Goal: Task Accomplishment & Management: Use online tool/utility

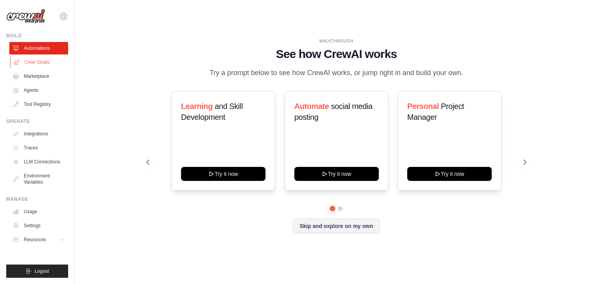
click at [42, 57] on link "Crew Studio" at bounding box center [39, 62] width 59 height 12
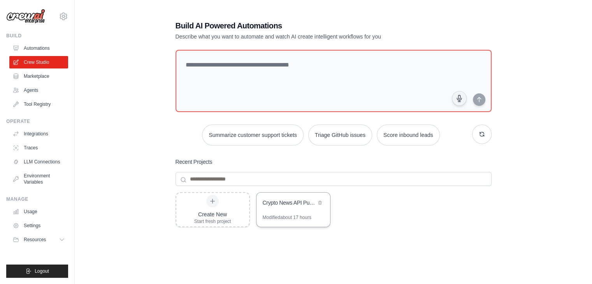
click at [283, 211] on div "Crypto News API Publisher" at bounding box center [294, 204] width 74 height 22
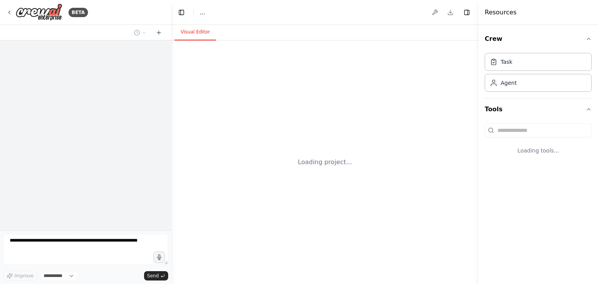
select select "****"
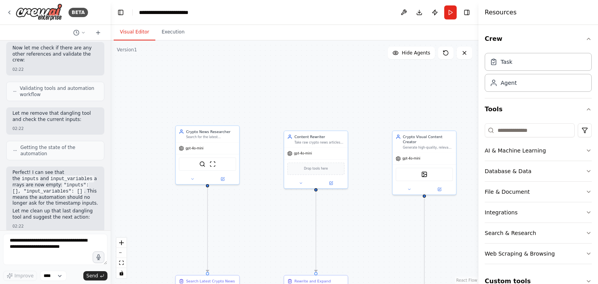
scroll to position [38589, 0]
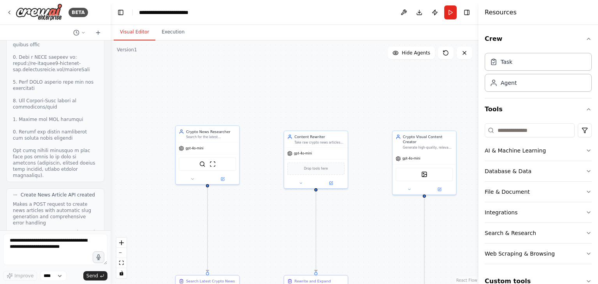
drag, startPoint x: 170, startPoint y: 93, endPoint x: 111, endPoint y: 93, distance: 59.2
click at [111, 93] on div "BETA I want to do web search and find latest crypto news and articles form top …" at bounding box center [299, 142] width 598 height 284
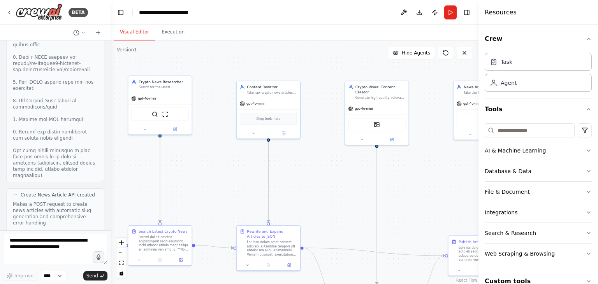
scroll to position [39341, 0]
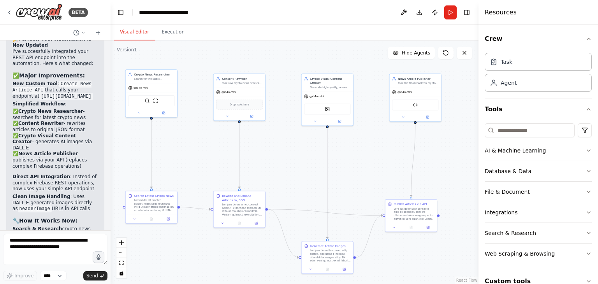
drag, startPoint x: 274, startPoint y: 79, endPoint x: 248, endPoint y: 56, distance: 34.2
click at [248, 56] on div ".deletable-edge-delete-btn { width: 20px; height: 20px; border: 0px solid #ffff…" at bounding box center [295, 163] width 368 height 244
click at [453, 10] on button "Run" at bounding box center [450, 12] width 12 height 14
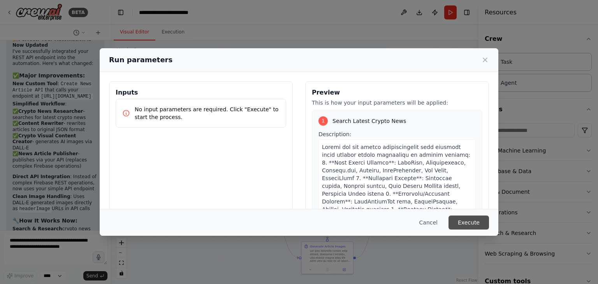
click at [470, 219] on button "Execute" at bounding box center [469, 223] width 41 height 14
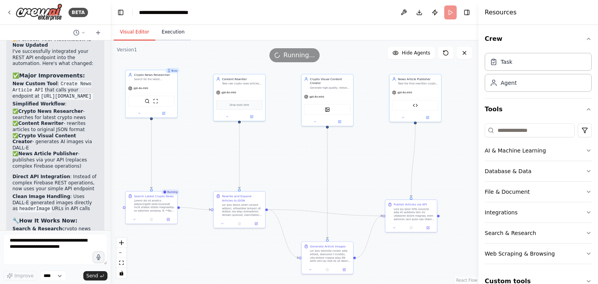
click at [167, 37] on button "Execution" at bounding box center [172, 32] width 35 height 16
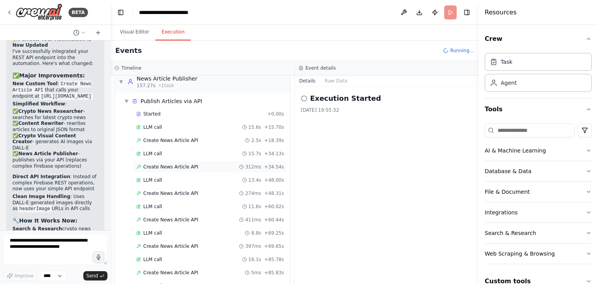
scroll to position [486, 0]
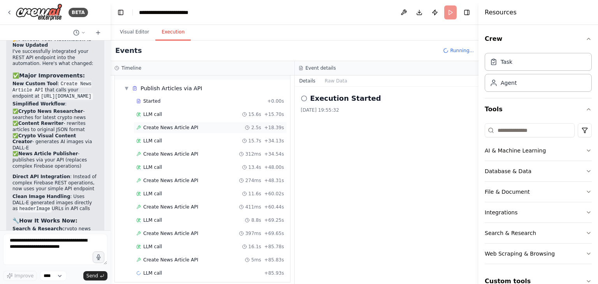
click at [190, 125] on span "Create News Article API" at bounding box center [170, 128] width 55 height 6
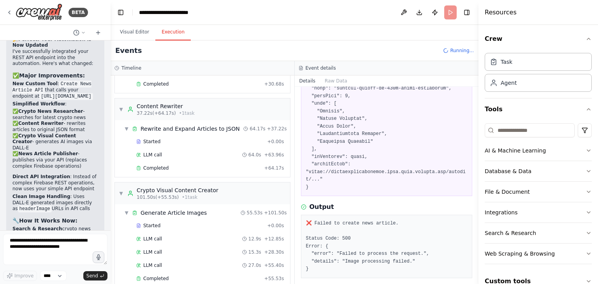
scroll to position [251, 0]
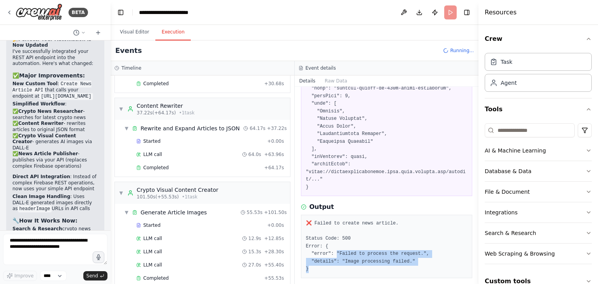
drag, startPoint x: 334, startPoint y: 233, endPoint x: 358, endPoint y: 242, distance: 25.3
click at [358, 242] on pre "❌ Failed to create news article. Status Code: 500 Error: { "error": "Failed to …" at bounding box center [387, 246] width 162 height 53
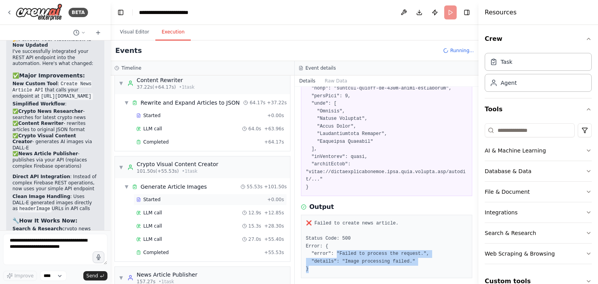
scroll to position [278, 0]
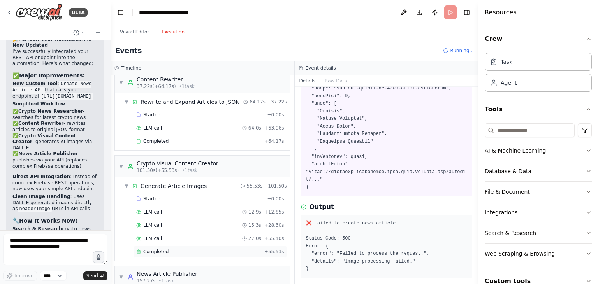
click at [185, 249] on div "Completed" at bounding box center [198, 252] width 125 height 6
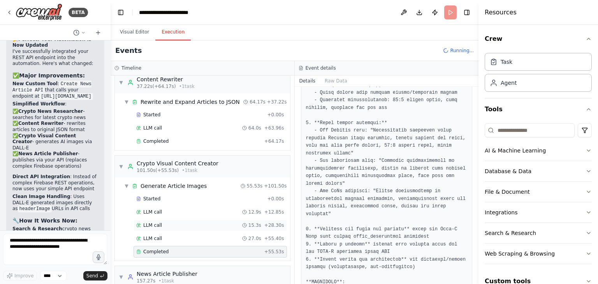
scroll to position [539, 0]
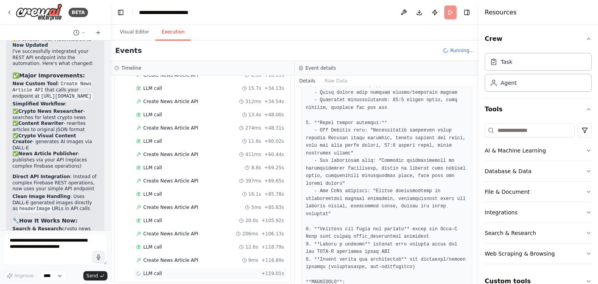
click at [203, 271] on div "LLM call + 119.01s" at bounding box center [210, 274] width 148 height 6
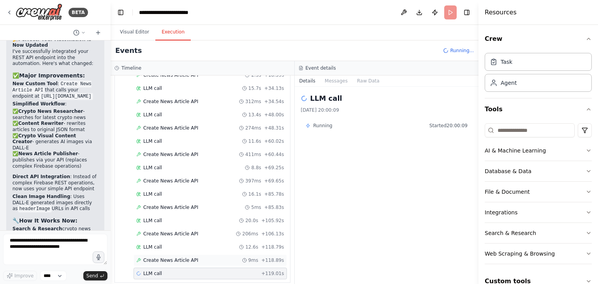
click at [239, 255] on div "Create News Article API 9ms + 118.89s" at bounding box center [210, 261] width 153 height 12
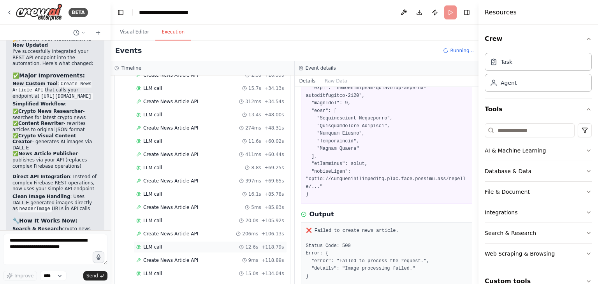
scroll to position [565, 0]
click at [167, 268] on div "LLM call + 134.20s" at bounding box center [210, 274] width 153 height 12
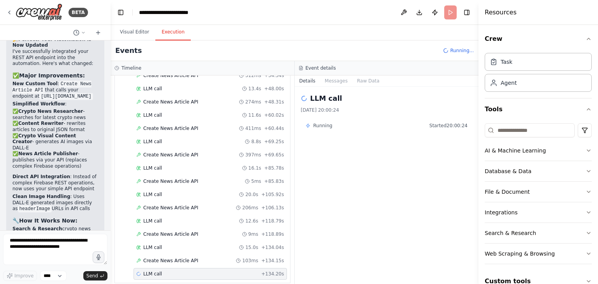
click at [167, 268] on div "LLM call + 134.20s" at bounding box center [210, 274] width 153 height 12
click at [136, 32] on button "Visual Editor" at bounding box center [135, 32] width 42 height 16
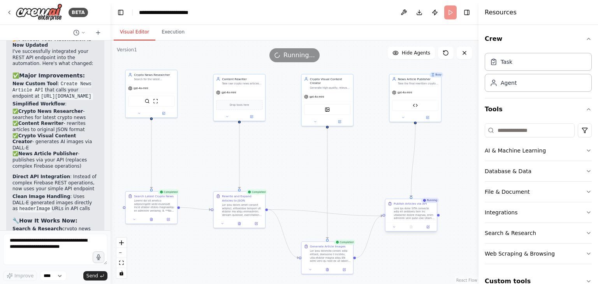
click at [426, 204] on div "Publish Articles via API" at bounding box center [414, 204] width 41 height 4
click at [401, 12] on button at bounding box center [404, 12] width 12 height 14
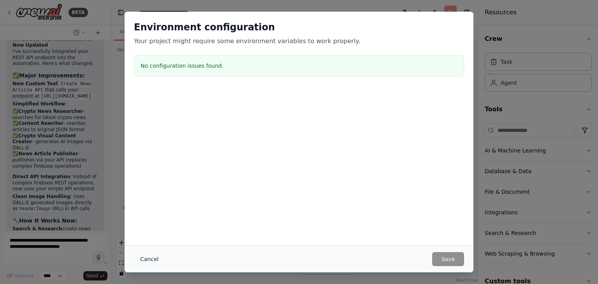
click at [151, 258] on button "Cancel" at bounding box center [149, 259] width 31 height 14
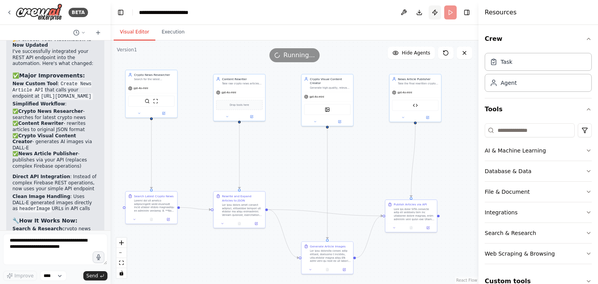
click at [435, 12] on button "Publish" at bounding box center [435, 12] width 12 height 14
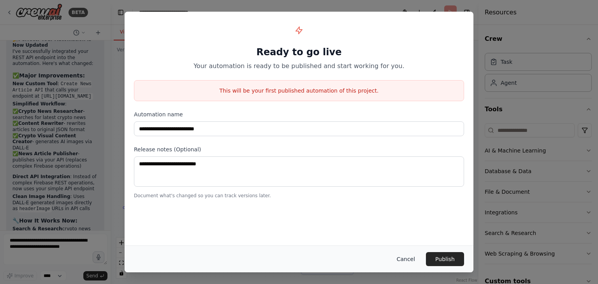
click at [416, 253] on button "Cancel" at bounding box center [406, 259] width 31 height 14
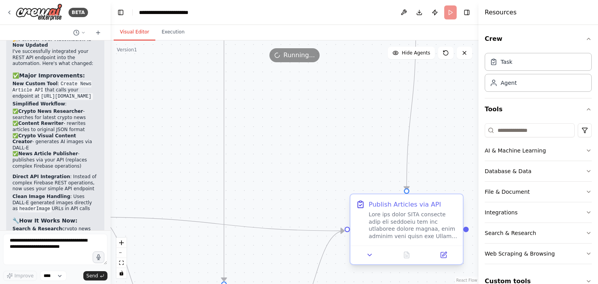
click at [418, 213] on div at bounding box center [413, 225] width 89 height 29
click at [371, 253] on icon at bounding box center [369, 255] width 7 height 7
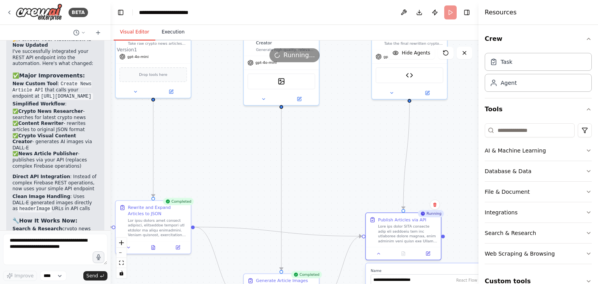
click at [167, 37] on button "Execution" at bounding box center [172, 32] width 35 height 16
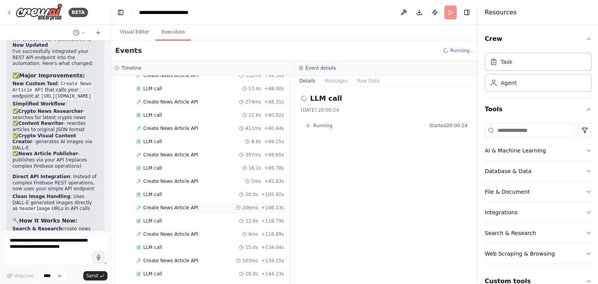
scroll to position [617, 0]
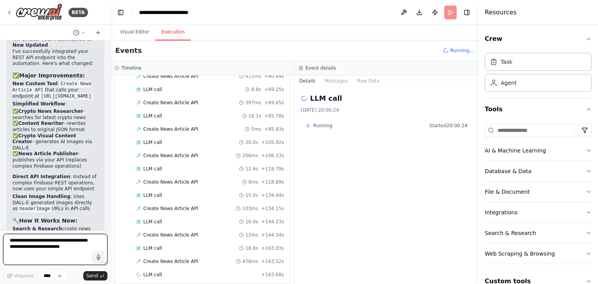
click at [74, 248] on textarea at bounding box center [55, 249] width 104 height 31
type textarea "**********"
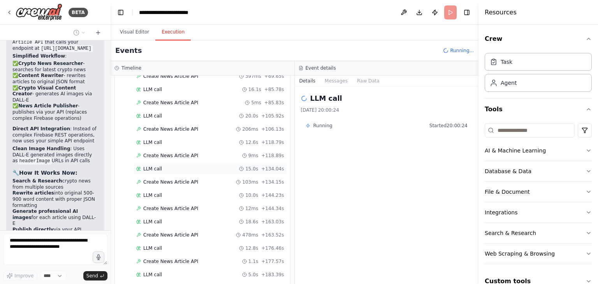
scroll to position [669, 0]
click at [168, 270] on div "LLM call + 183.83s" at bounding box center [210, 276] width 153 height 12
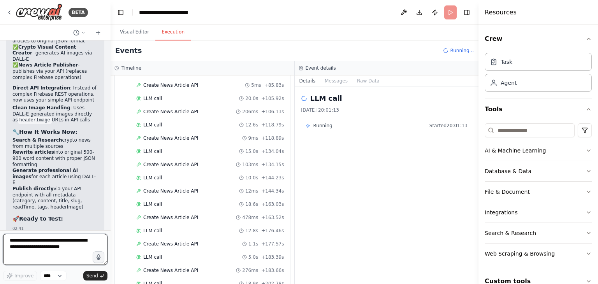
scroll to position [696, 0]
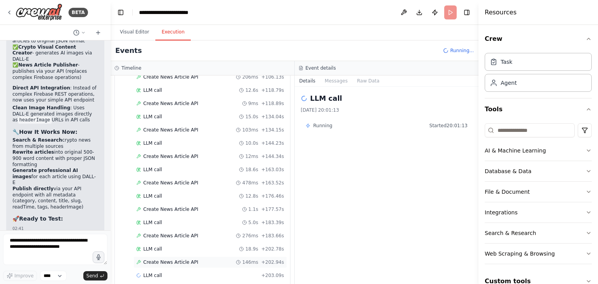
click at [199, 259] on div "Create News Article API 146ms + 202.94s" at bounding box center [210, 262] width 148 height 6
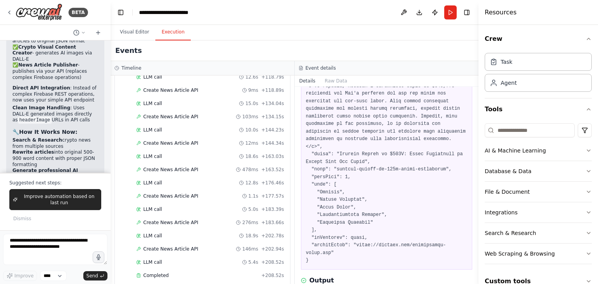
scroll to position [550, 0]
copy pre "https://example.com/placeholder-image.jpg"
drag, startPoint x: 351, startPoint y: 223, endPoint x: 458, endPoint y: 223, distance: 107.1
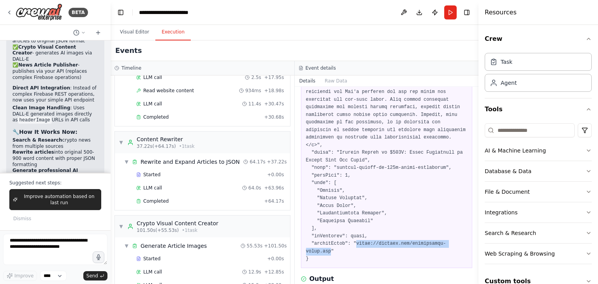
scroll to position [218, 0]
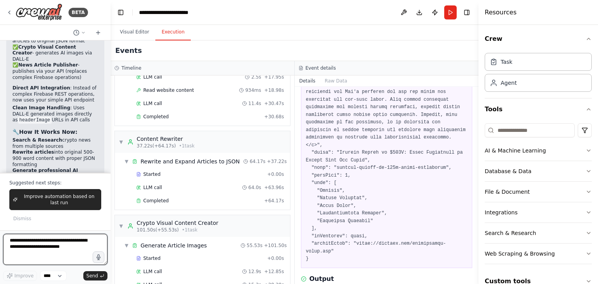
click at [69, 240] on textarea at bounding box center [55, 249] width 104 height 31
paste textarea "**********"
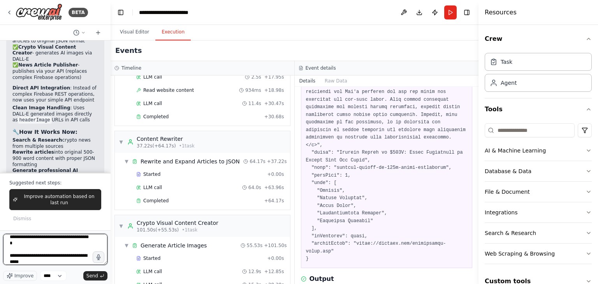
type textarea "**********"
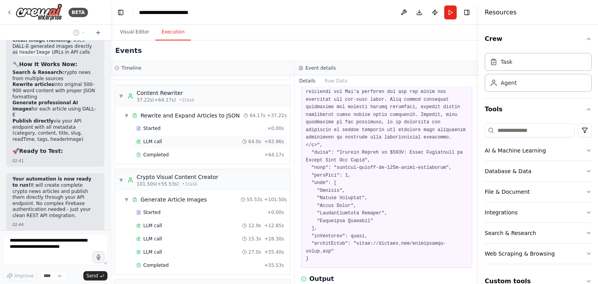
scroll to position [268, 0]
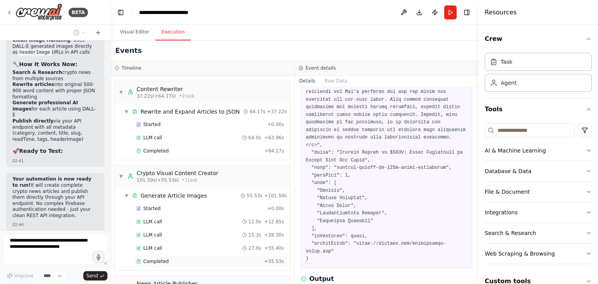
click at [166, 259] on span "Completed" at bounding box center [155, 262] width 25 height 6
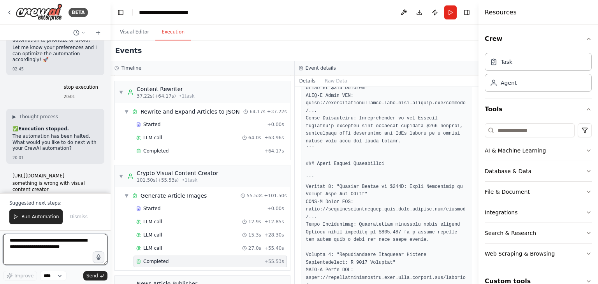
scroll to position [40084, 0]
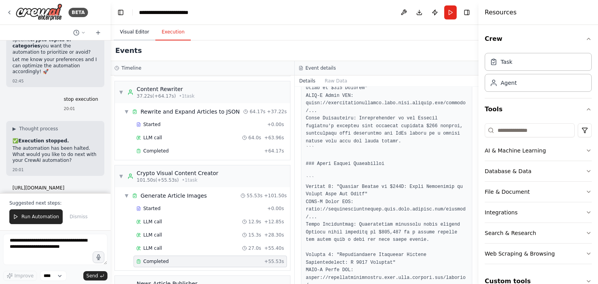
click at [131, 35] on button "Visual Editor" at bounding box center [135, 32] width 42 height 16
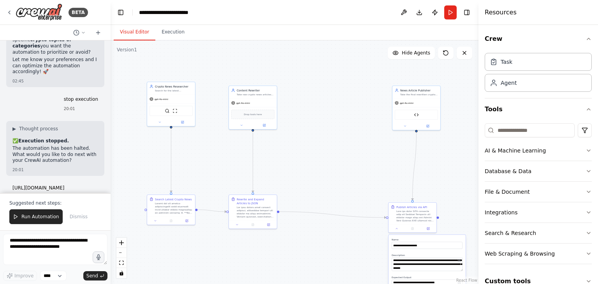
drag, startPoint x: 323, startPoint y: 145, endPoint x: 362, endPoint y: 160, distance: 41.7
click at [362, 160] on div ".deletable-edge-delete-btn { width: 20px; height: 20px; border: 0px solid #ffff…" at bounding box center [295, 163] width 368 height 244
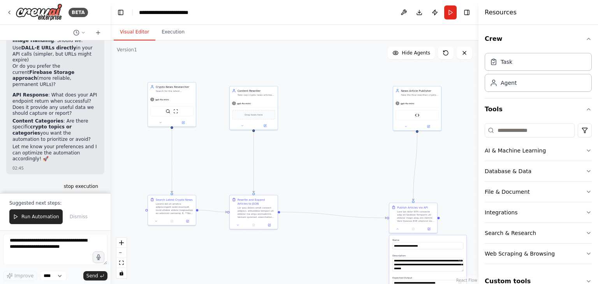
scroll to position [39989, 0]
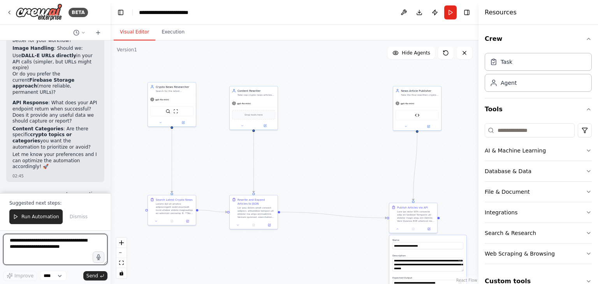
click at [49, 257] on textarea at bounding box center [55, 249] width 104 height 31
type textarea "**********"
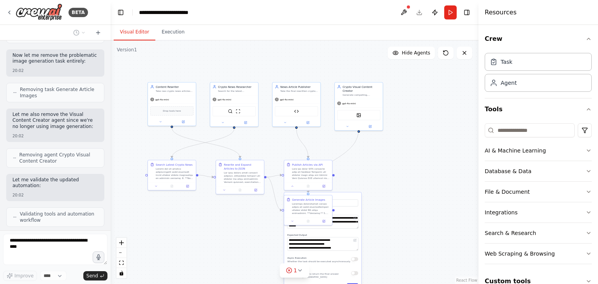
scroll to position [40415, 0]
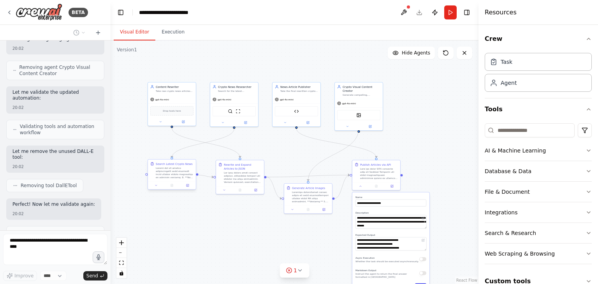
type textarea "**********"
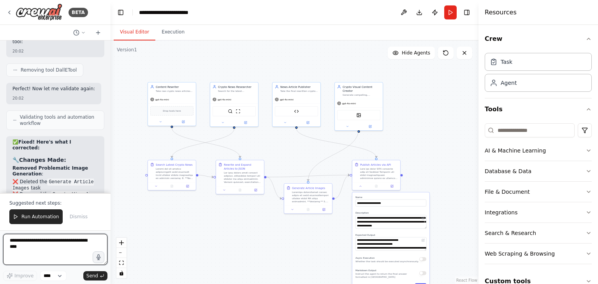
scroll to position [40590, 0]
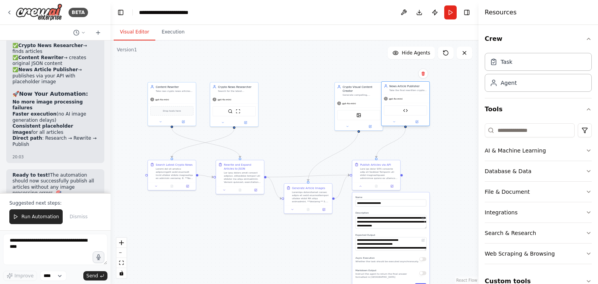
drag, startPoint x: 295, startPoint y: 100, endPoint x: 407, endPoint y: 99, distance: 111.8
click at [407, 99] on div "gpt-4o-mini" at bounding box center [406, 99] width 48 height 9
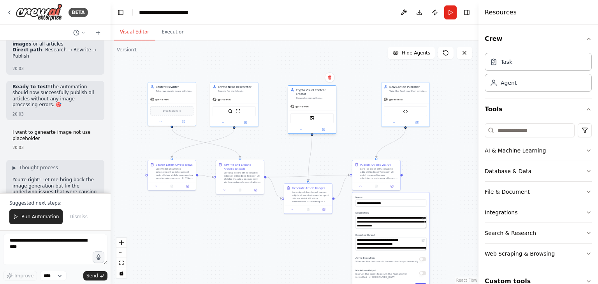
scroll to position [40914, 0]
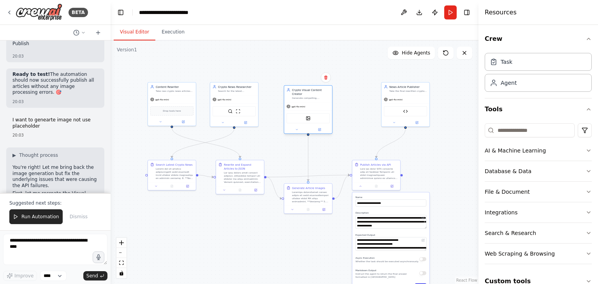
drag, startPoint x: 363, startPoint y: 95, endPoint x: 308, endPoint y: 98, distance: 55.8
click at [308, 102] on div "gpt-4o-mini DallETool" at bounding box center [308, 118] width 48 height 32
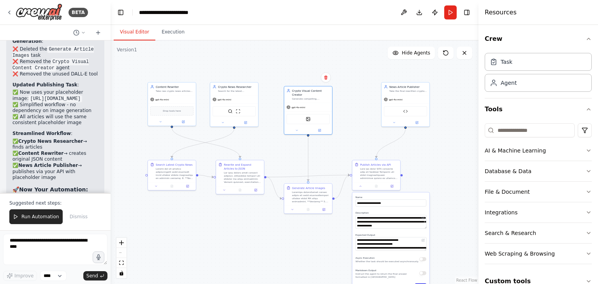
scroll to position [40713, 0]
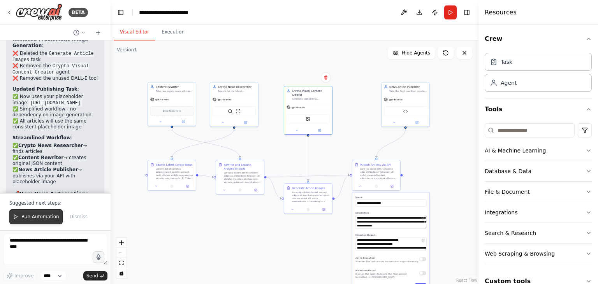
click at [26, 215] on span "Run Automation" at bounding box center [40, 217] width 38 height 6
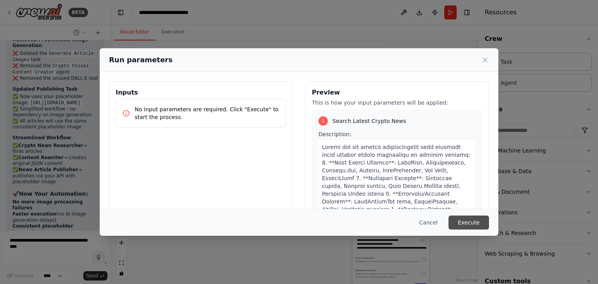
click at [466, 222] on button "Execute" at bounding box center [469, 223] width 41 height 14
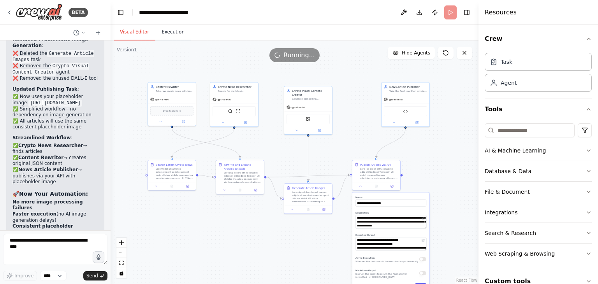
click at [168, 28] on button "Execution" at bounding box center [172, 32] width 35 height 16
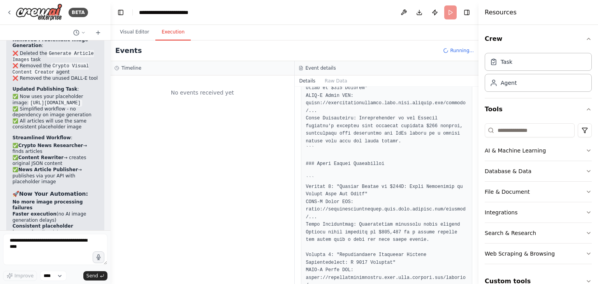
scroll to position [0, 0]
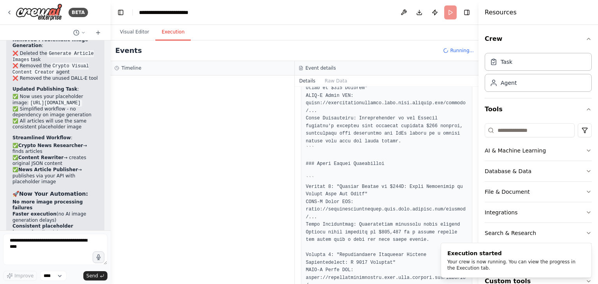
click at [224, 107] on div at bounding box center [203, 180] width 184 height 209
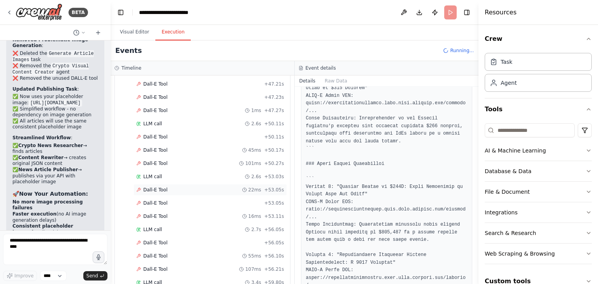
scroll to position [1293, 0]
click at [151, 267] on span "Dall-E Tool" at bounding box center [155, 270] width 24 height 6
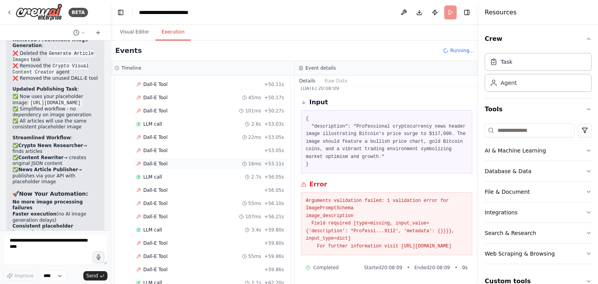
scroll to position [1436, 0]
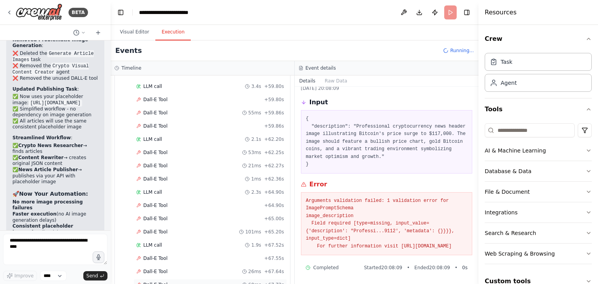
click at [203, 279] on div "Dall-E Tool 60ms + 67.72s" at bounding box center [210, 285] width 153 height 12
click at [194, 269] on div "Dall-E Tool 26ms + 67.64s" at bounding box center [210, 272] width 148 height 6
click at [189, 255] on div "Dall-E Tool + 67.55s" at bounding box center [210, 258] width 148 height 6
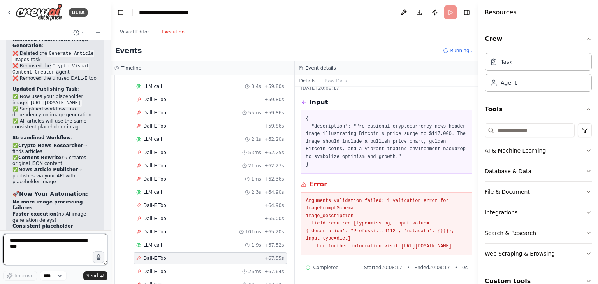
click at [46, 255] on textarea "**********" at bounding box center [55, 249] width 104 height 31
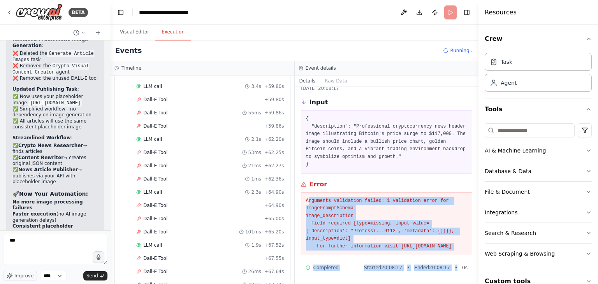
drag, startPoint x: 307, startPoint y: 194, endPoint x: 452, endPoint y: 258, distance: 158.5
click at [452, 258] on div "Dall-E Tool 16/09/2025, 20:08:17 Input { "description": "Professional cryptocur…" at bounding box center [387, 185] width 184 height 197
click at [375, 216] on pre "Arguments validation failed: 1 validation error for ImagePromptSchema image_des…" at bounding box center [387, 223] width 162 height 53
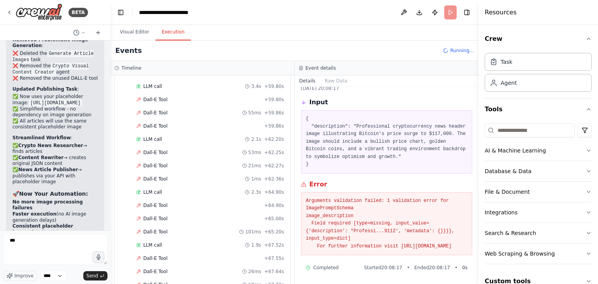
drag, startPoint x: 305, startPoint y: 201, endPoint x: 423, endPoint y: 247, distance: 126.1
click at [423, 247] on div "Arguments validation failed: 1 validation error for ImagePromptSchema image_des…" at bounding box center [387, 223] width 172 height 63
copy pre "Arguments validation failed: 1 validation error for ImagePromptSchema image_des…"
click at [17, 242] on textarea "***" at bounding box center [55, 249] width 104 height 31
paste textarea "**********"
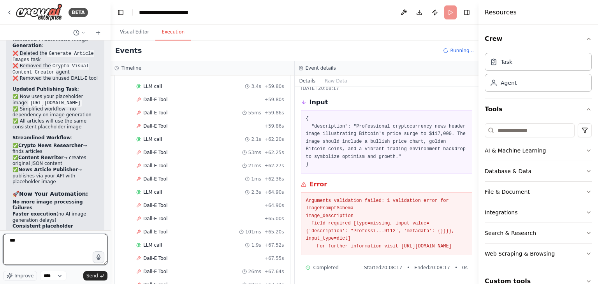
scroll to position [0, 0]
type textarea "*********"
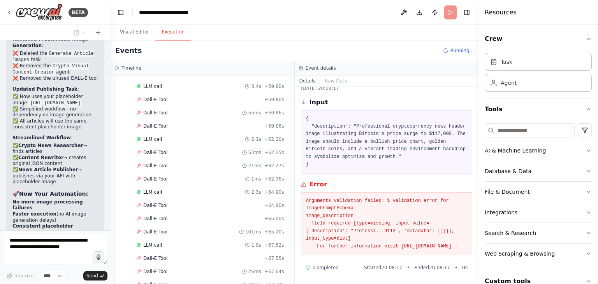
scroll to position [40924, 0]
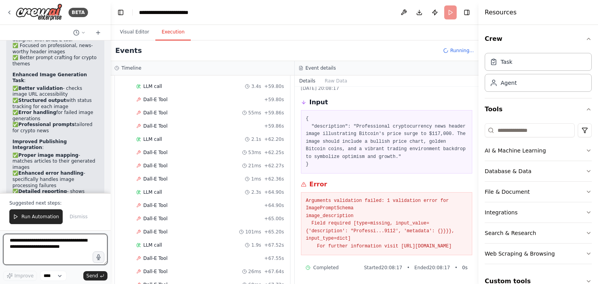
scroll to position [41409, 0]
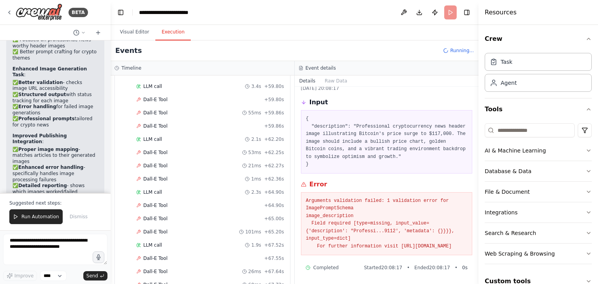
click at [28, 225] on div "Suggested next steps: Run Automation Dismiss" at bounding box center [55, 211] width 111 height 37
click at [25, 213] on button "Run Automation" at bounding box center [35, 217] width 53 height 15
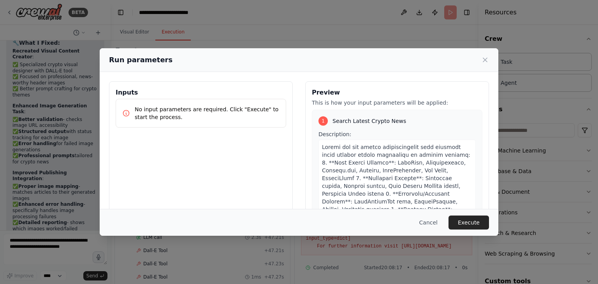
scroll to position [1066, 0]
click at [471, 221] on button "Execute" at bounding box center [469, 223] width 41 height 14
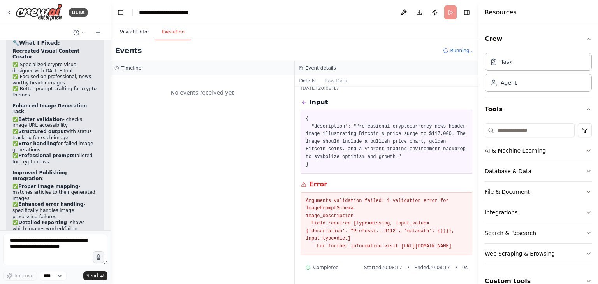
click at [132, 36] on button "Visual Editor" at bounding box center [135, 32] width 42 height 16
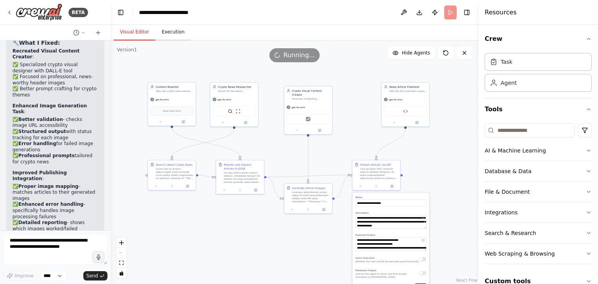
click at [160, 39] on button "Execution" at bounding box center [172, 32] width 35 height 16
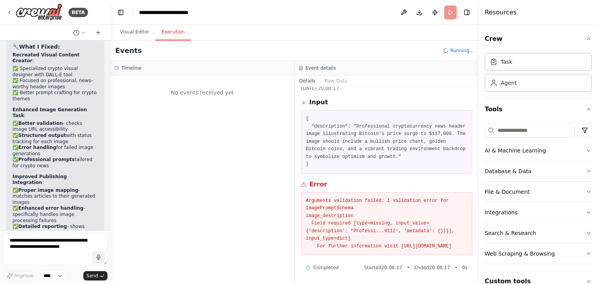
scroll to position [41372, 0]
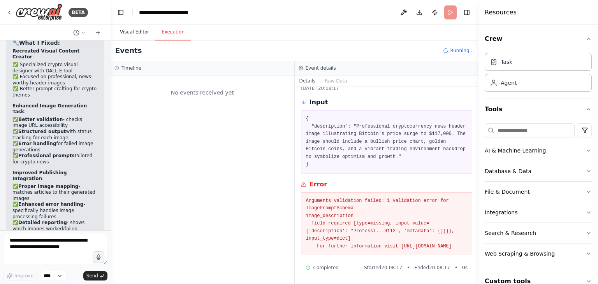
click at [129, 32] on button "Visual Editor" at bounding box center [135, 32] width 42 height 16
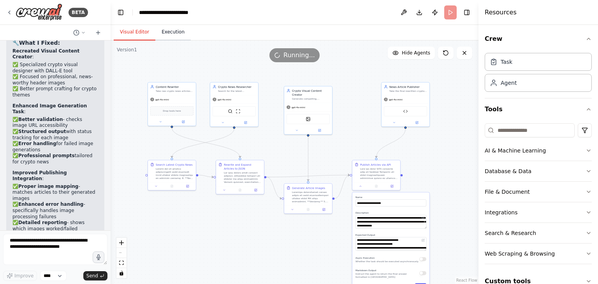
click at [164, 33] on button "Execution" at bounding box center [172, 32] width 35 height 16
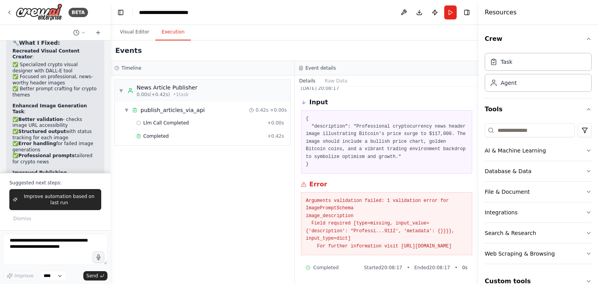
click at [187, 142] on div "Llm Call Completed + 0.00s Completed + 0.42s" at bounding box center [205, 130] width 169 height 26
click at [159, 135] on span "Completed" at bounding box center [155, 136] width 25 height 6
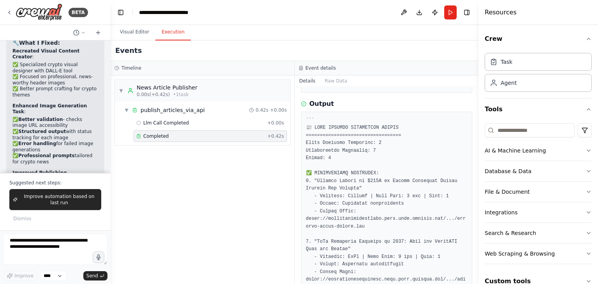
scroll to position [419, 0]
click at [134, 35] on button "Visual Editor" at bounding box center [135, 32] width 42 height 16
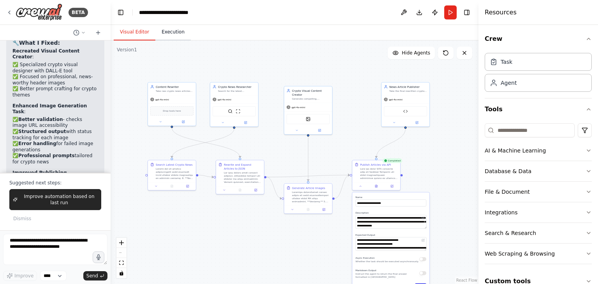
click at [176, 36] on button "Execution" at bounding box center [172, 32] width 35 height 16
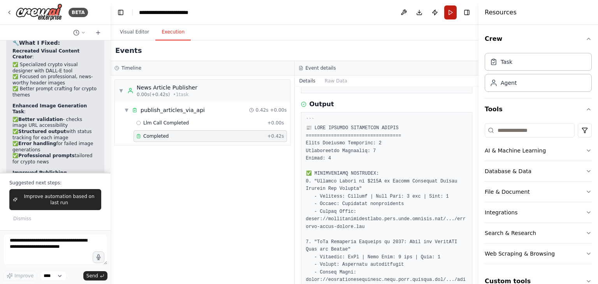
click at [451, 15] on button "Run" at bounding box center [450, 12] width 12 height 14
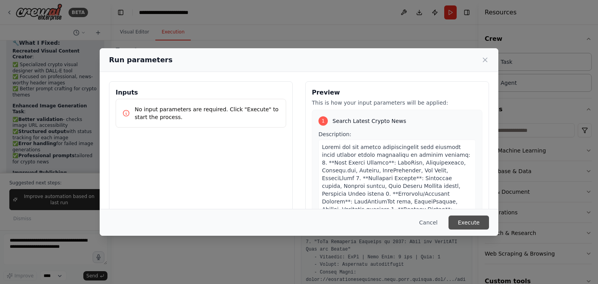
click at [477, 222] on button "Execute" at bounding box center [469, 223] width 41 height 14
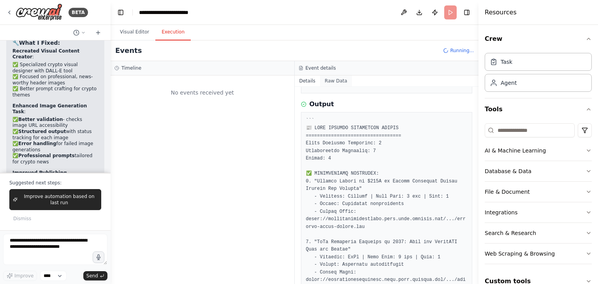
click at [340, 79] on button "Raw Data" at bounding box center [336, 81] width 32 height 11
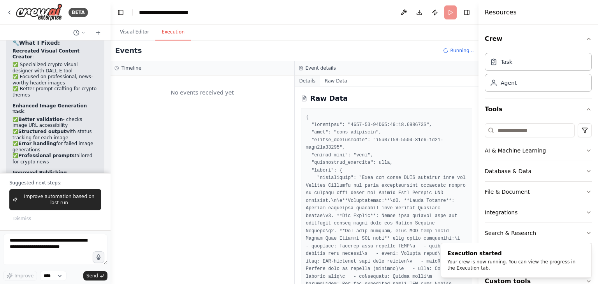
click at [317, 81] on button "Details" at bounding box center [308, 81] width 26 height 11
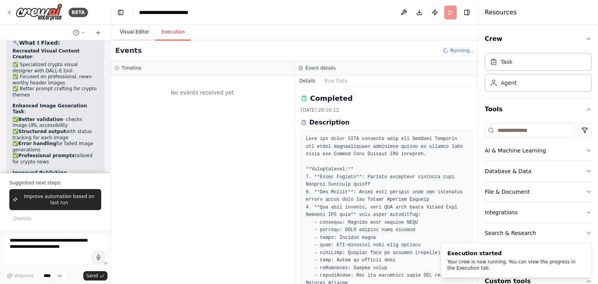
click at [146, 32] on button "Visual Editor" at bounding box center [135, 32] width 42 height 16
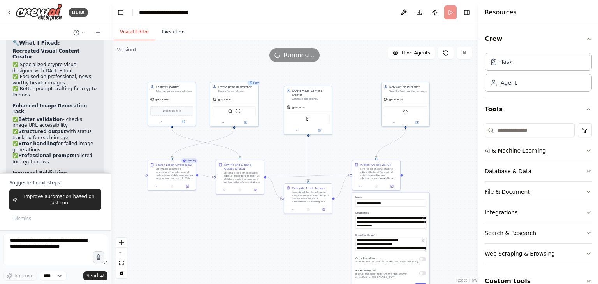
click at [179, 35] on button "Execution" at bounding box center [172, 32] width 35 height 16
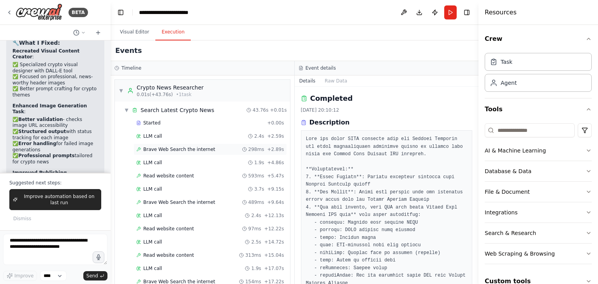
scroll to position [395, 0]
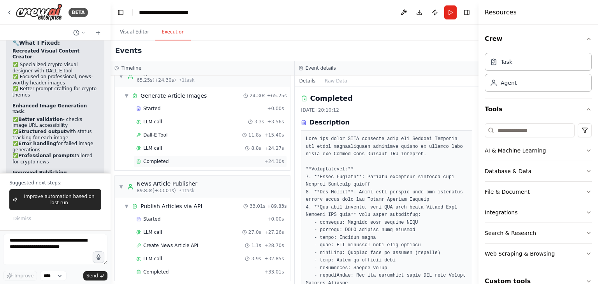
click at [193, 159] on div "Completed" at bounding box center [198, 162] width 125 height 6
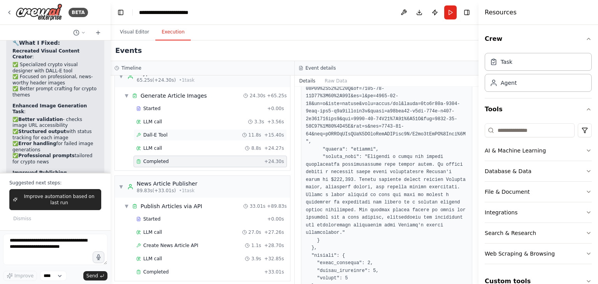
click at [201, 133] on div "Dall-E Tool 11.8s + 15.40s" at bounding box center [210, 135] width 148 height 6
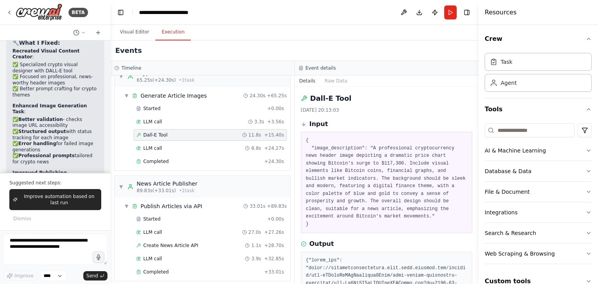
click at [206, 150] on div "Started + 0.00s LLM call 3.3s + 3.56s Dall-E Tool 11.8s + 15.40s LLM call 8.8s …" at bounding box center [205, 136] width 169 height 66
click at [207, 156] on div "Completed + 24.30s" at bounding box center [210, 162] width 153 height 12
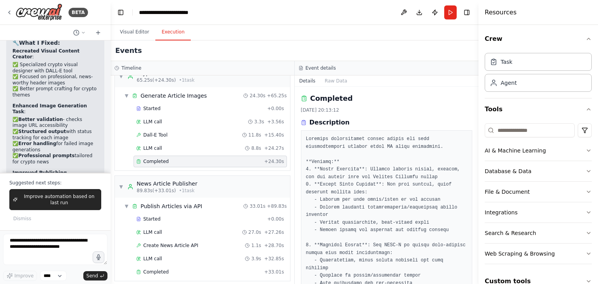
scroll to position [41429, 0]
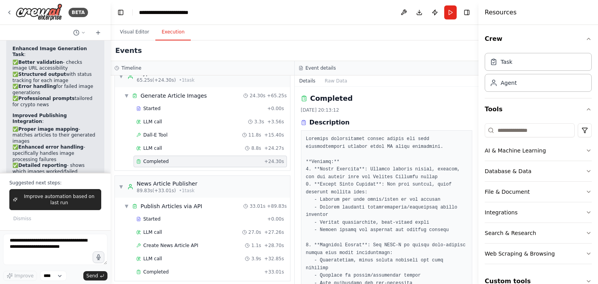
click at [207, 156] on div "Completed + 24.30s" at bounding box center [210, 162] width 153 height 12
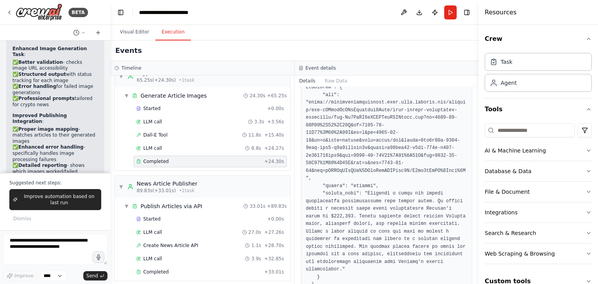
scroll to position [369, 0]
click at [164, 269] on span "Completed" at bounding box center [155, 272] width 25 height 6
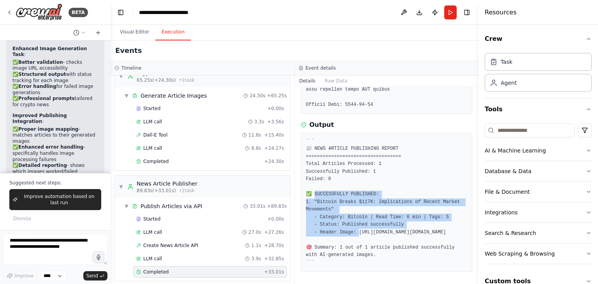
drag, startPoint x: 315, startPoint y: 173, endPoint x: 403, endPoint y: 208, distance: 95.0
click at [403, 208] on pre "``` 📰 NEWS ARTICLE PUBLISHING REPORT ================================== Total A…" at bounding box center [387, 202] width 162 height 129
click at [341, 183] on pre "``` 📰 NEWS ARTICLE PUBLISHING REPORT ================================== Total A…" at bounding box center [387, 202] width 162 height 129
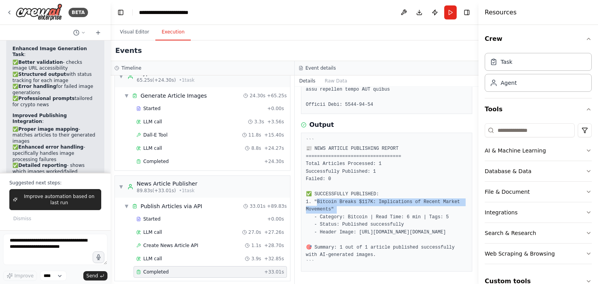
drag, startPoint x: 315, startPoint y: 178, endPoint x: 335, endPoint y: 189, distance: 23.7
click at [335, 189] on pre "``` 📰 NEWS ARTICLE PUBLISHING REPORT ================================== Total A…" at bounding box center [387, 202] width 162 height 129
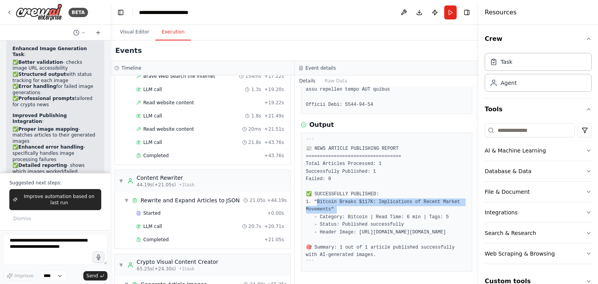
scroll to position [395, 0]
